Goal: Use online tool/utility: Utilize a website feature to perform a specific function

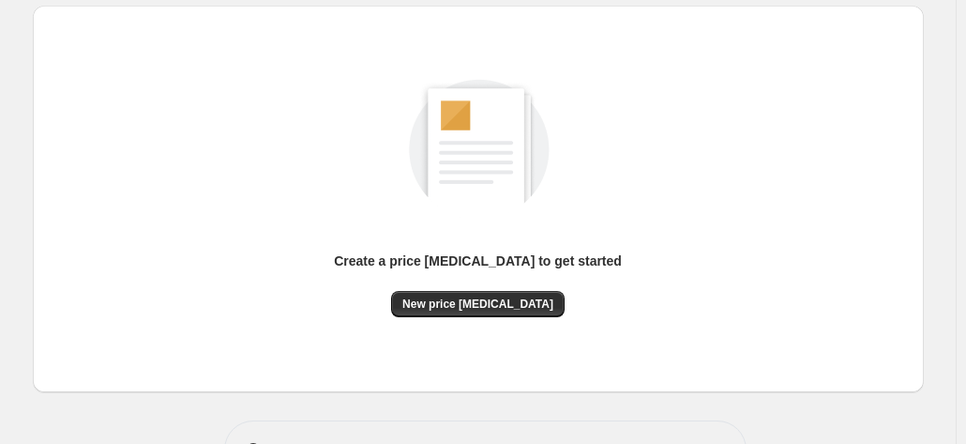
scroll to position [258, 0]
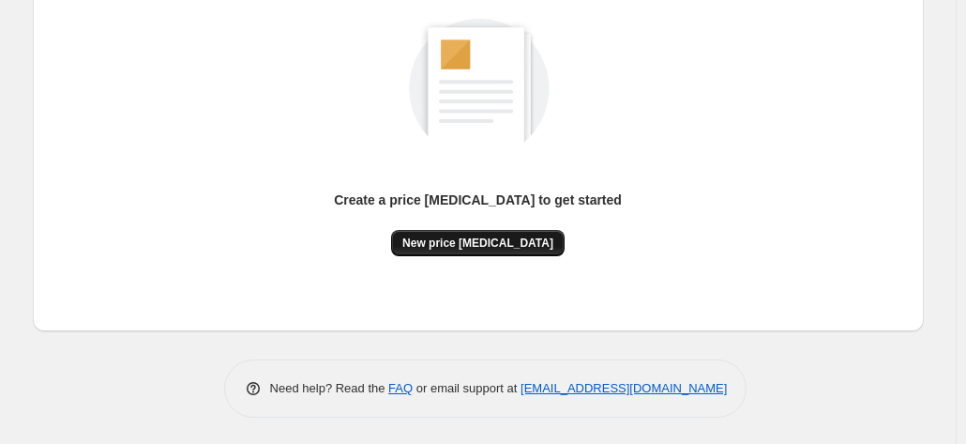
click at [509, 236] on span "New price [MEDICAL_DATA]" at bounding box center [478, 243] width 151 height 15
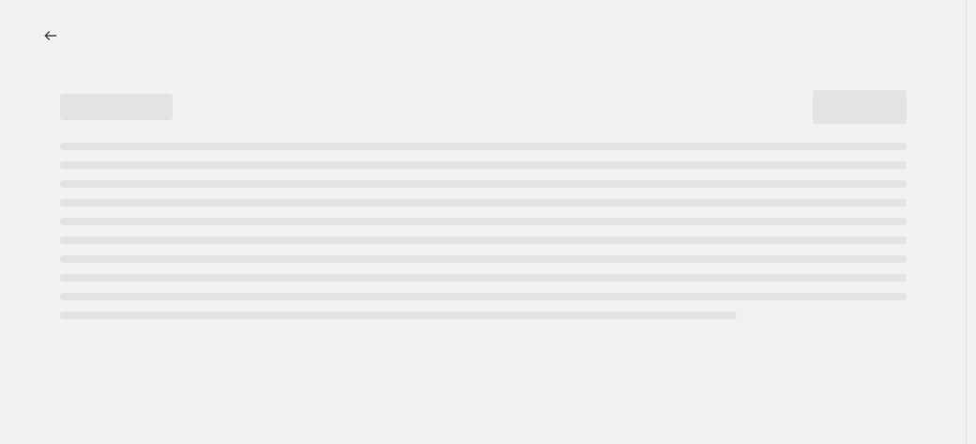
select select "percentage"
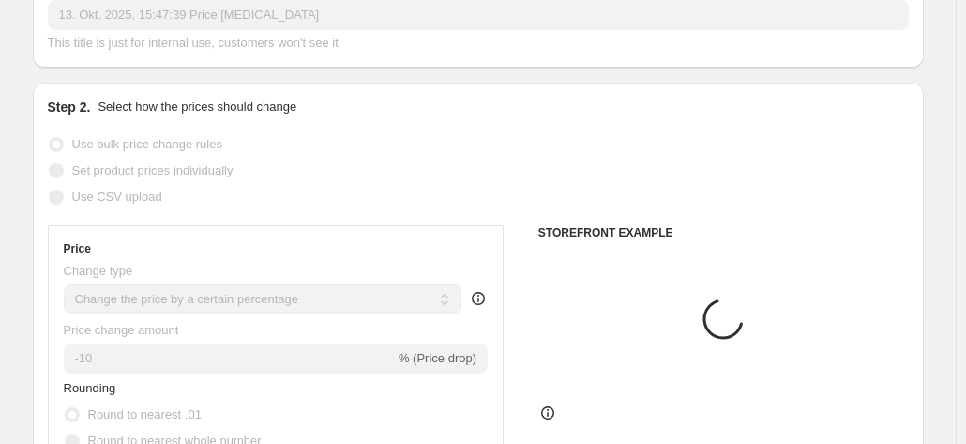
scroll to position [188, 0]
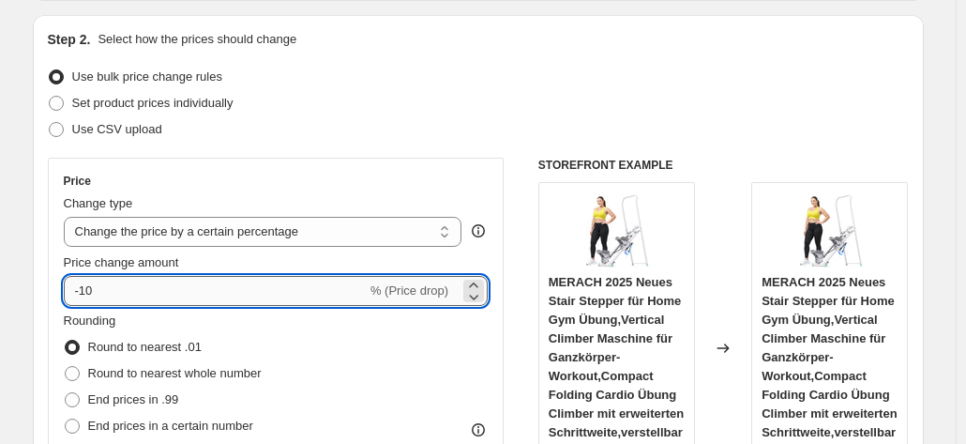
click at [190, 297] on input "-10" at bounding box center [215, 291] width 303 height 30
type input "-1"
type input "-30"
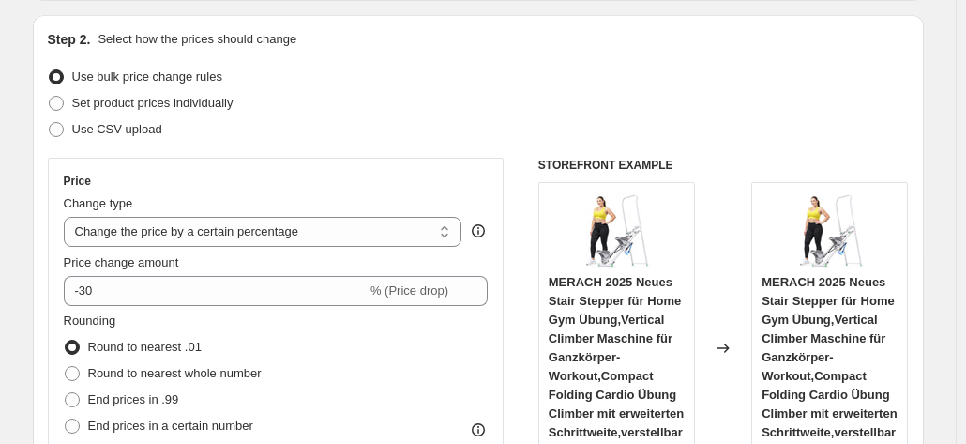
click at [300, 166] on div "Price Change type Change the price to a certain amount Change the price by a ce…" at bounding box center [276, 327] width 457 height 339
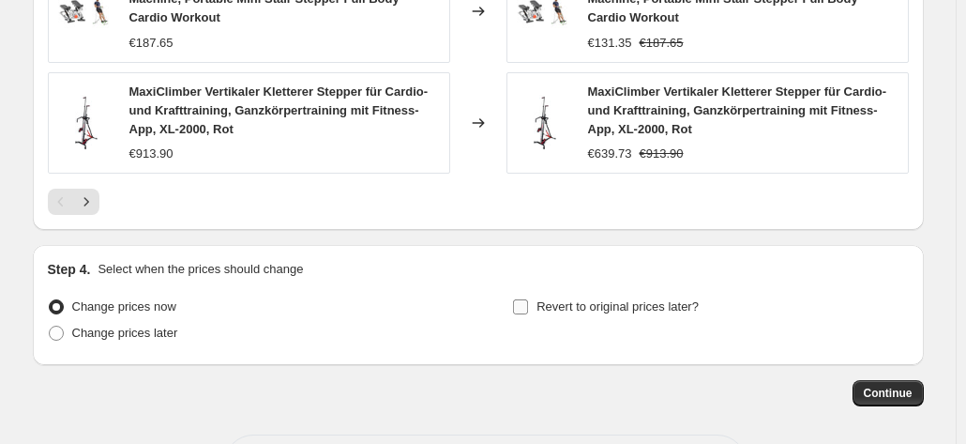
scroll to position [1551, 0]
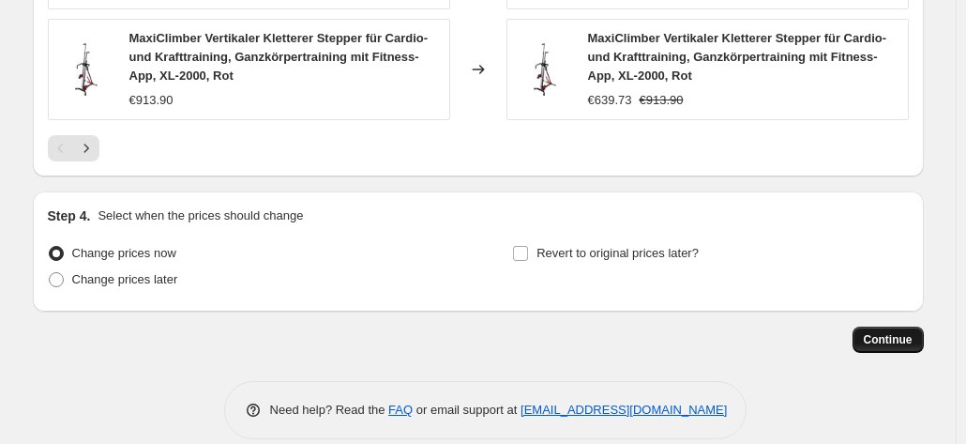
click at [879, 332] on span "Continue" at bounding box center [888, 339] width 49 height 15
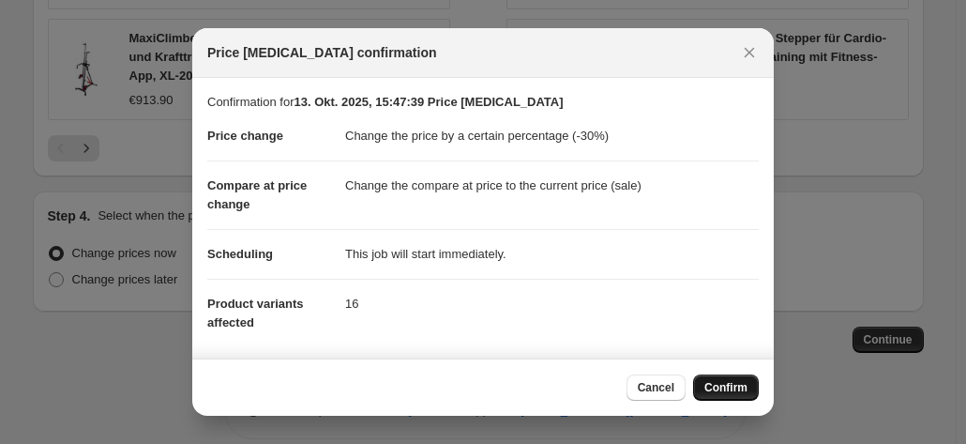
click at [720, 387] on span "Confirm" at bounding box center [726, 387] width 43 height 15
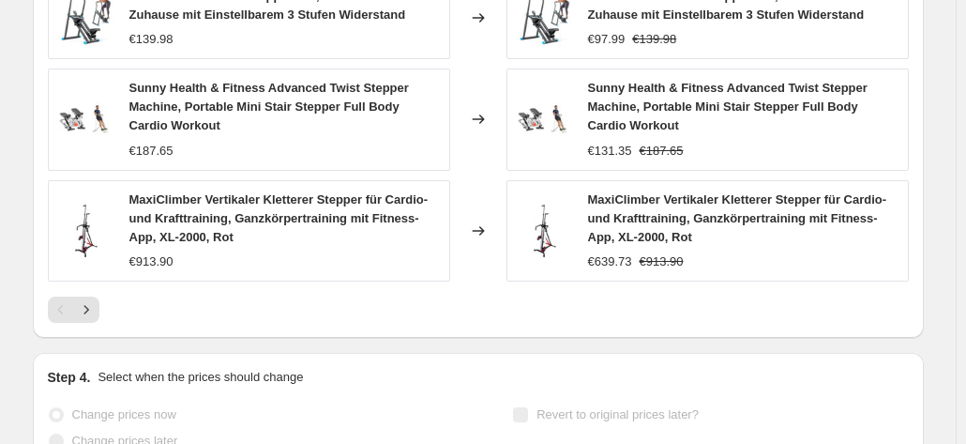
scroll to position [1600, 0]
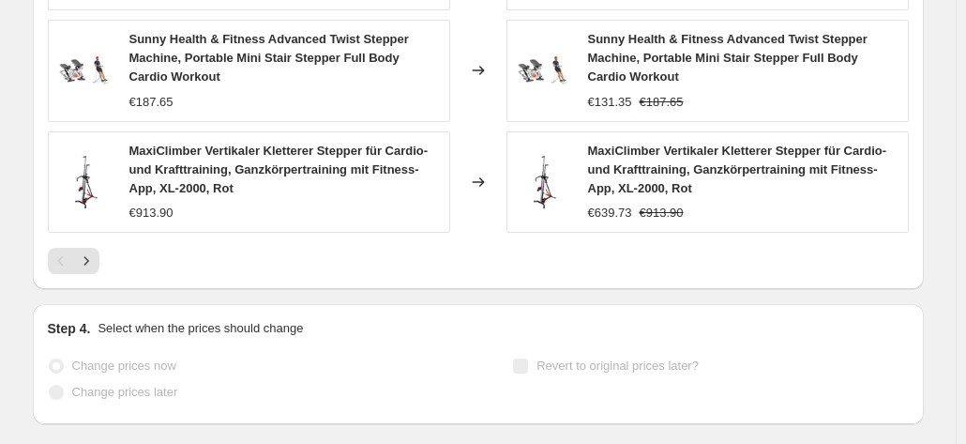
select select "percentage"
